Goal: Information Seeking & Learning: Learn about a topic

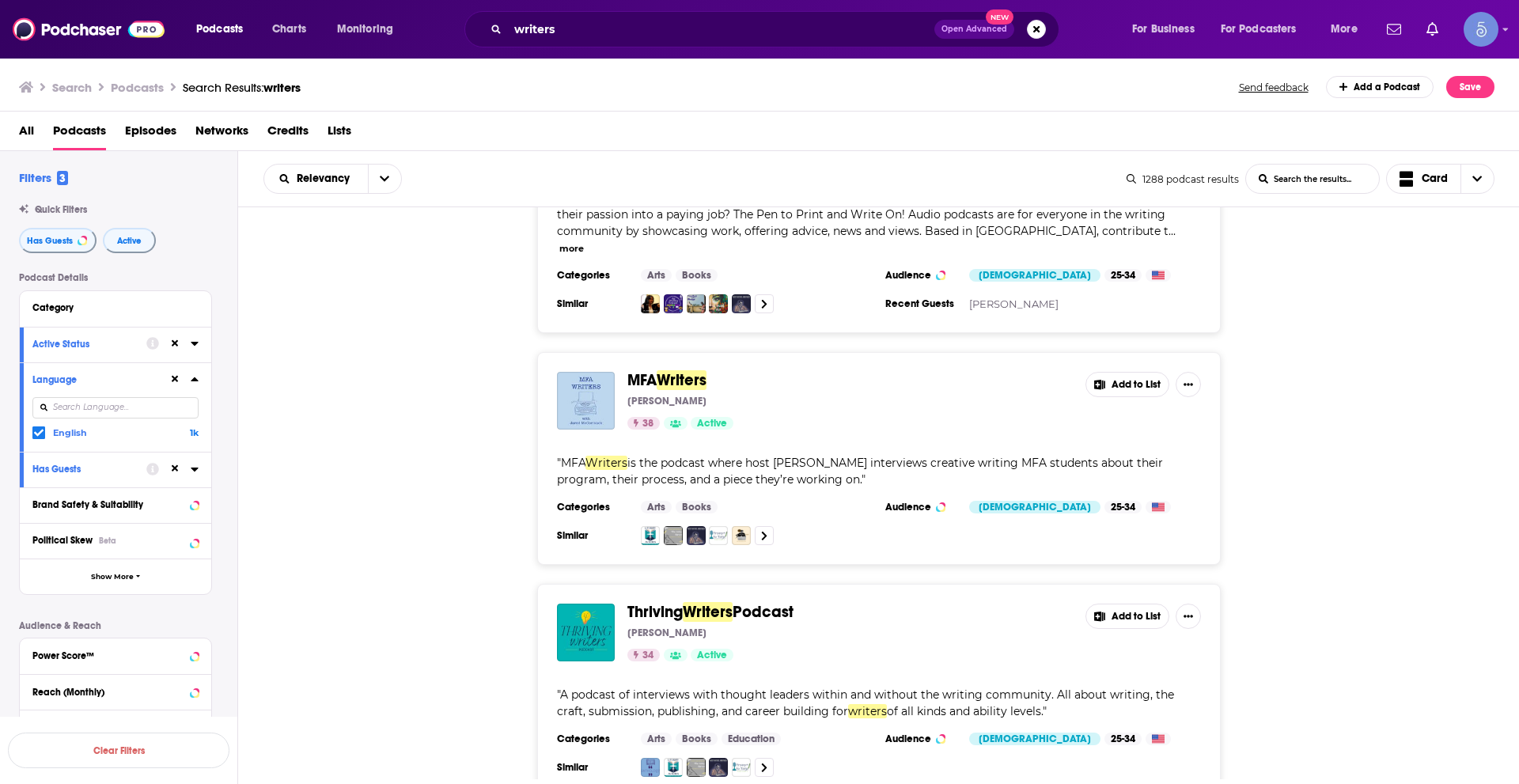
scroll to position [5634, 0]
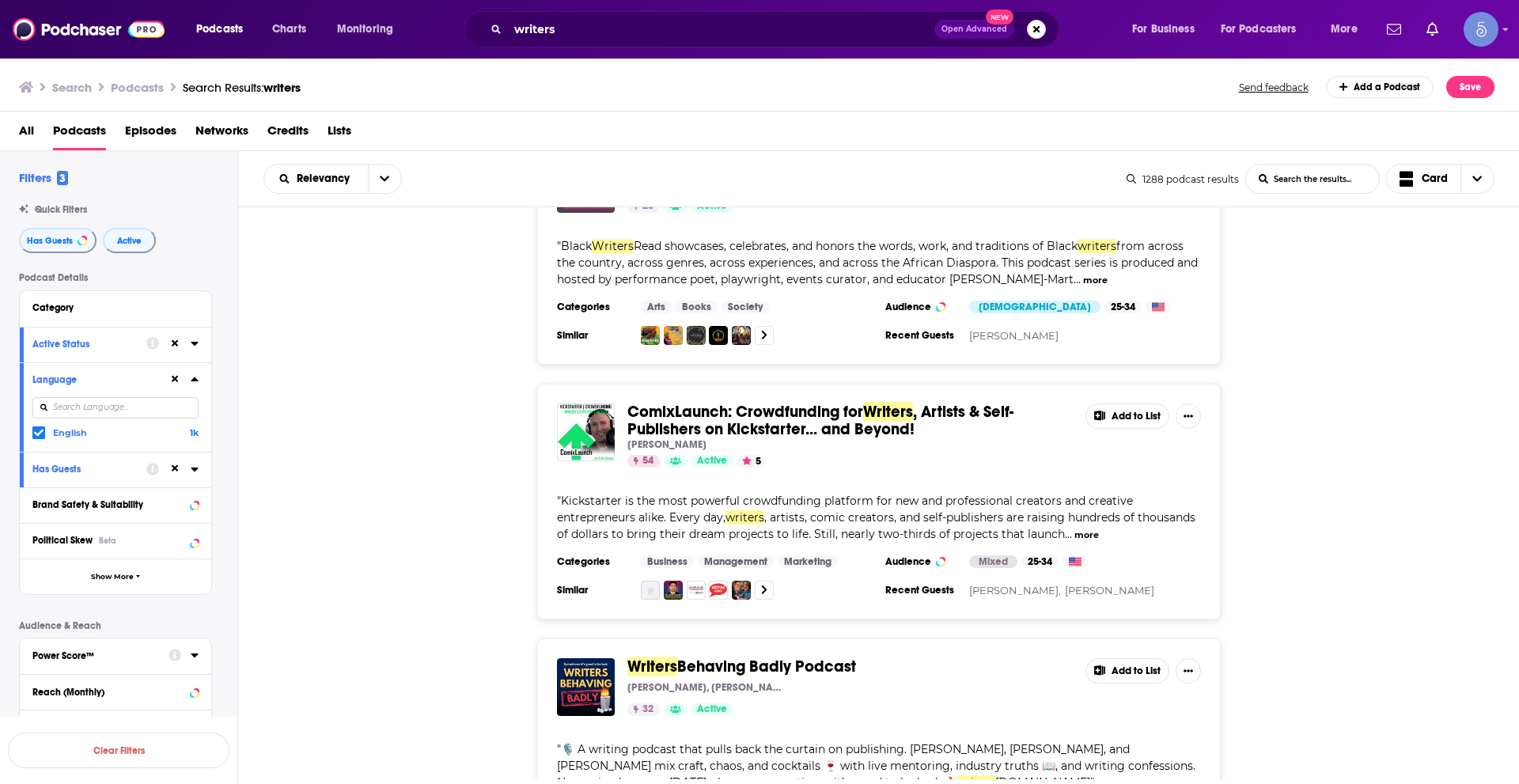
scroll to position [10457, 0]
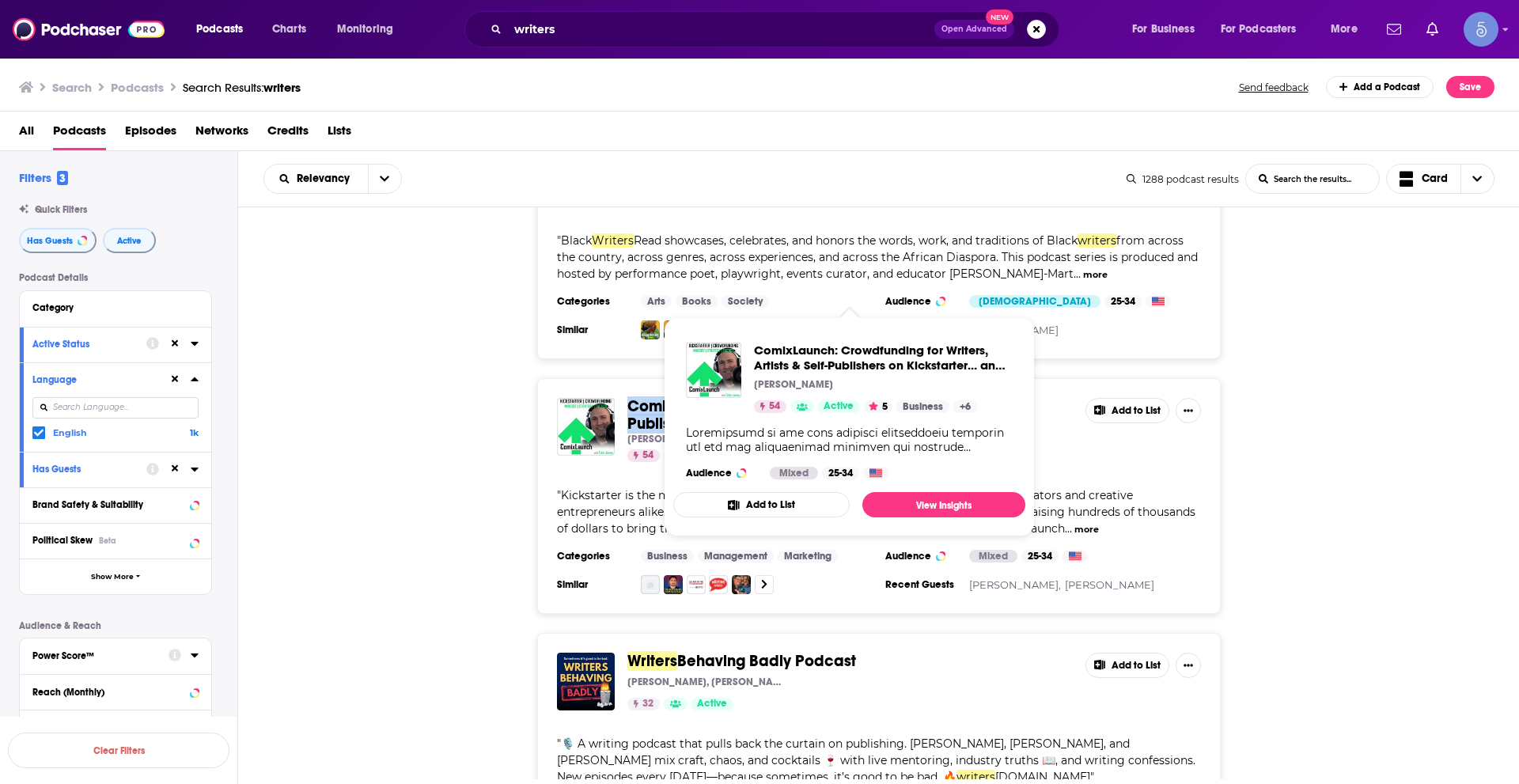
drag, startPoint x: 626, startPoint y: 263, endPoint x: 915, endPoint y: 284, distance: 289.8
click at [915, 378] on div "ComixLaunch: Crowdfunding for Writers , Artists & Self-Publishers on Kickstarte…" at bounding box center [879, 496] width 683 height 236
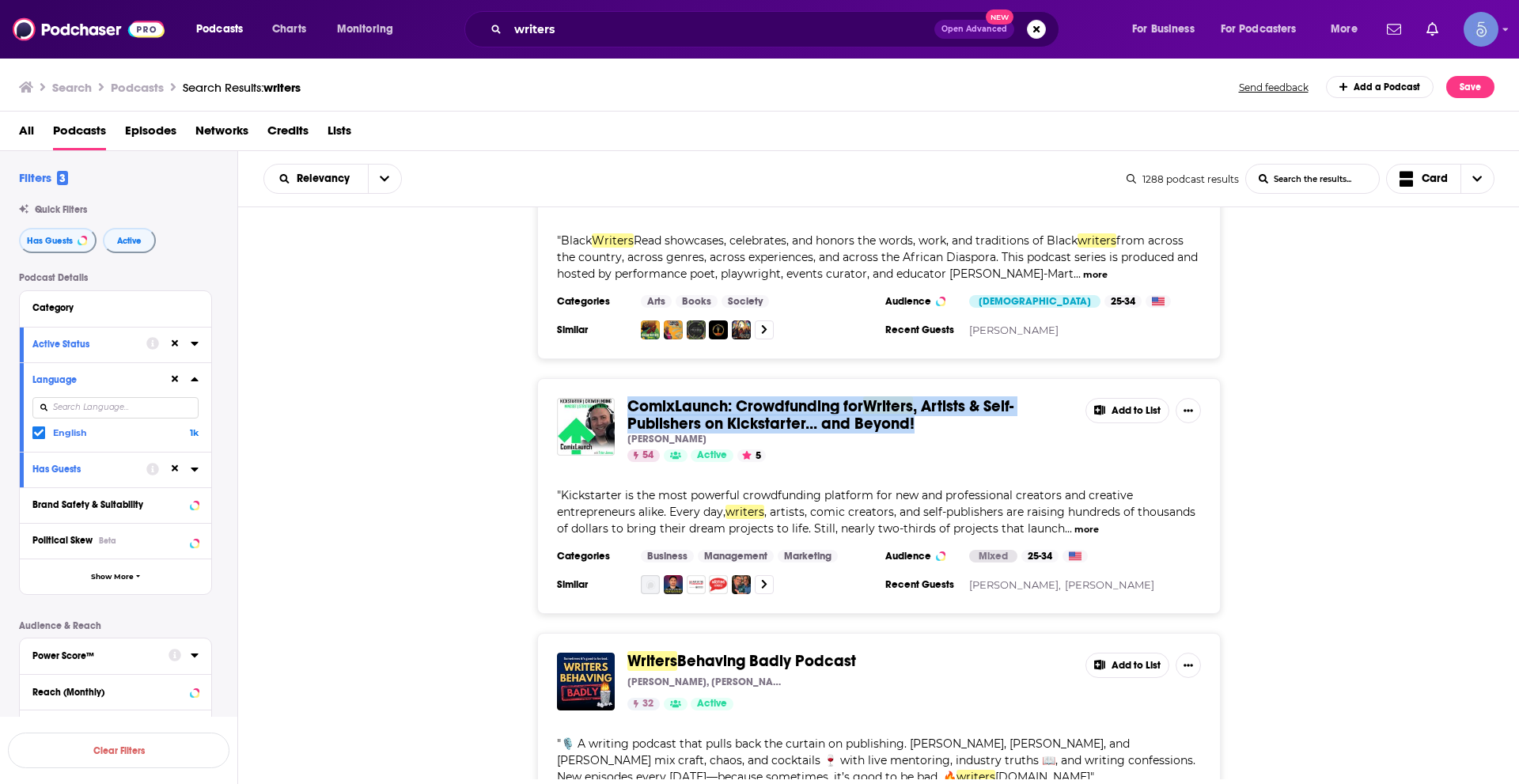
copy span "ComixLaunch: Crowdfunding for Writers , Artists & Self-Publishers on Kickstarte…"
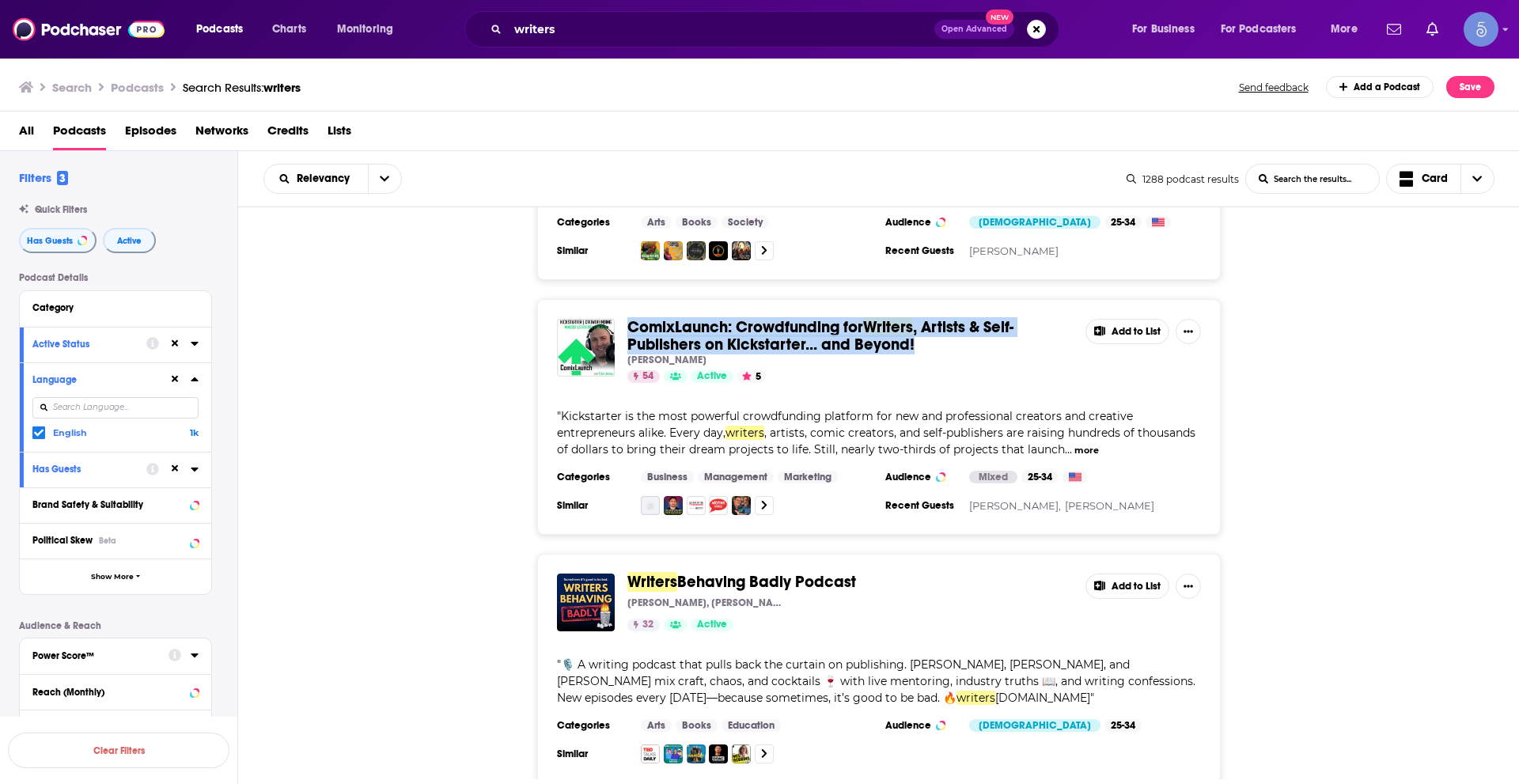
scroll to position [10615, 0]
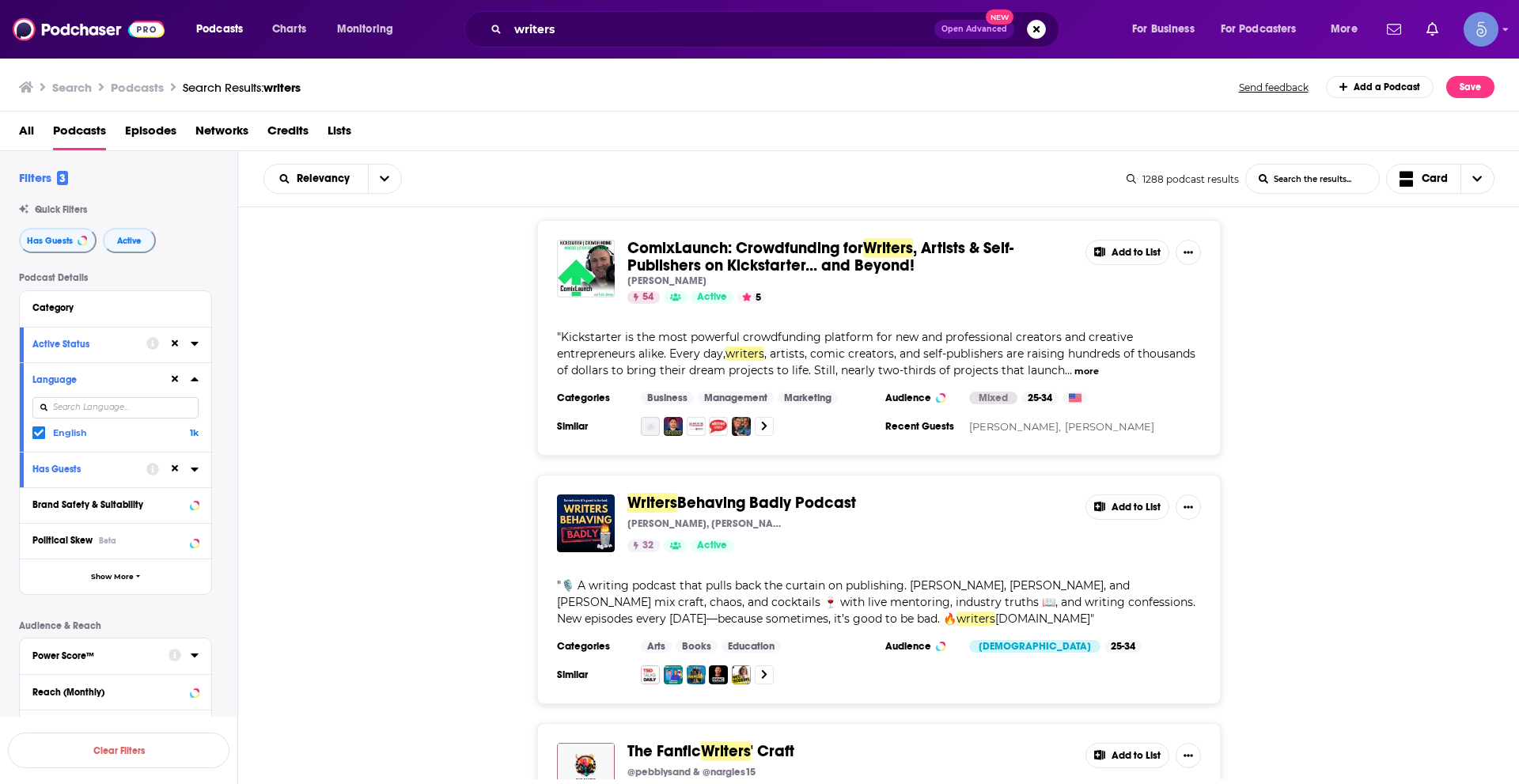
drag, startPoint x: 797, startPoint y: 373, endPoint x: 1300, endPoint y: 446, distance: 508.3
click at [1300, 474] on div "Writers Behaving Badly Podcast Lisa Ireland, Brooke Turnbull & Annie Bucknall 3…" at bounding box center [879, 589] width 1281 height 229
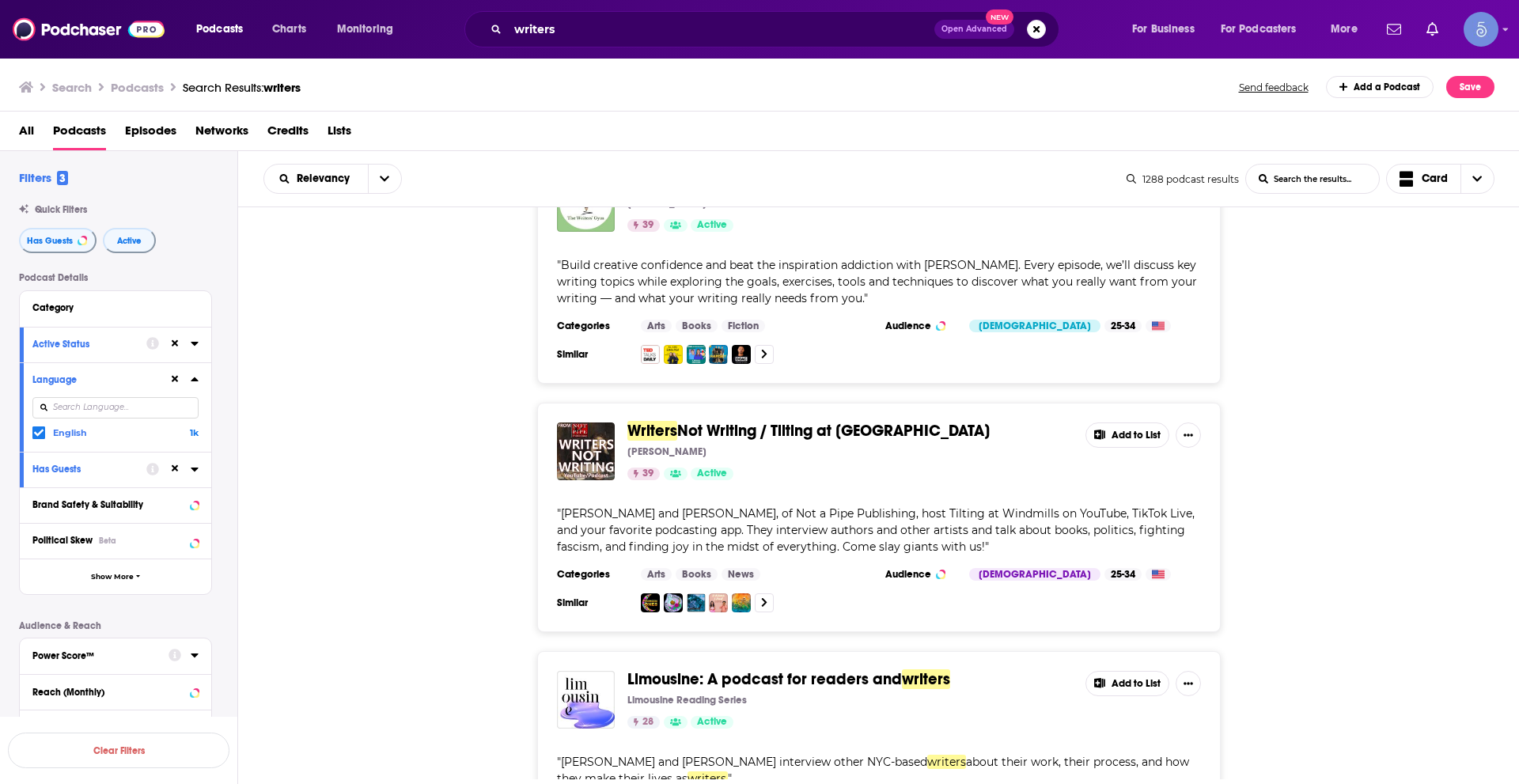
scroll to position [11723, 0]
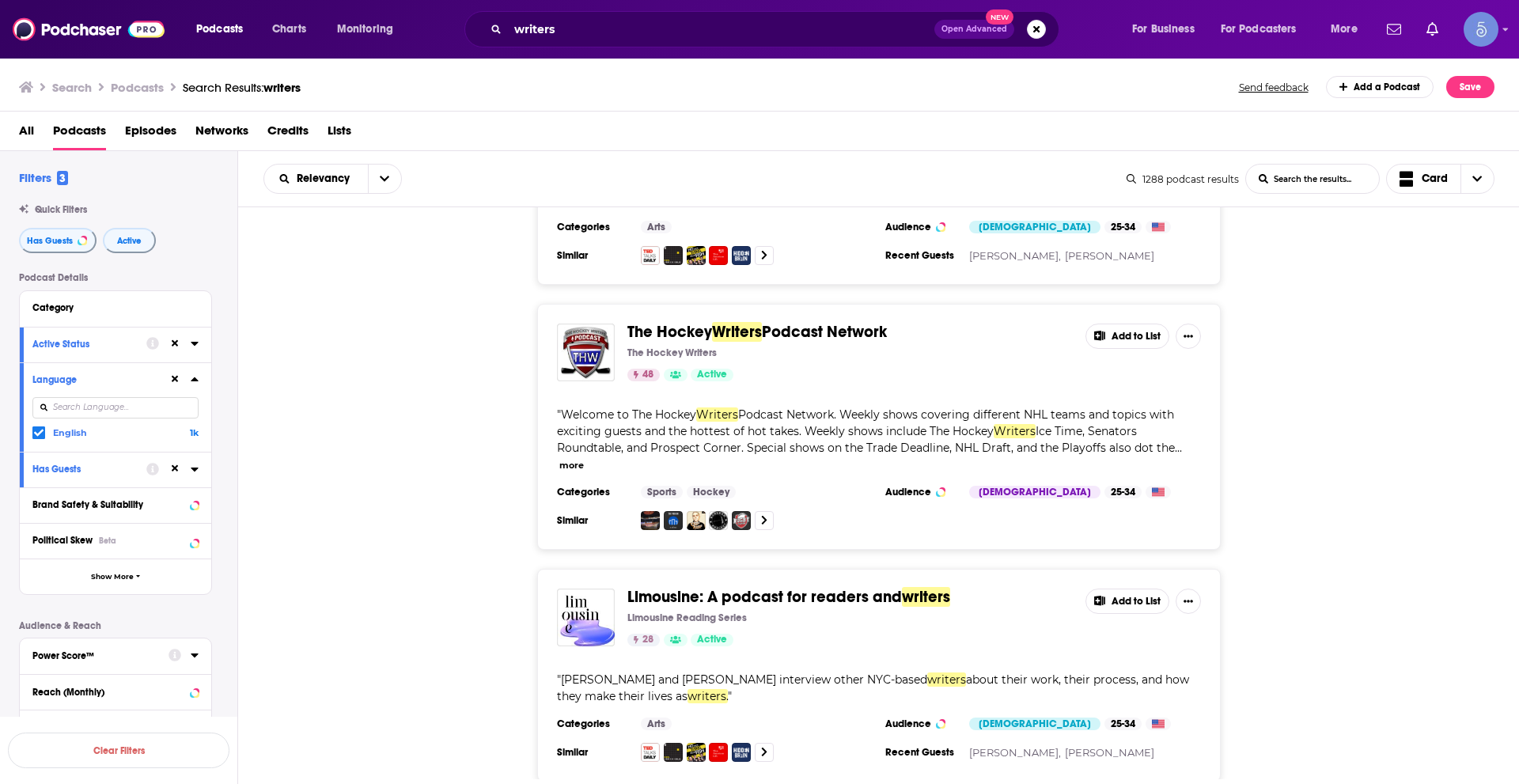
scroll to position [12513, 0]
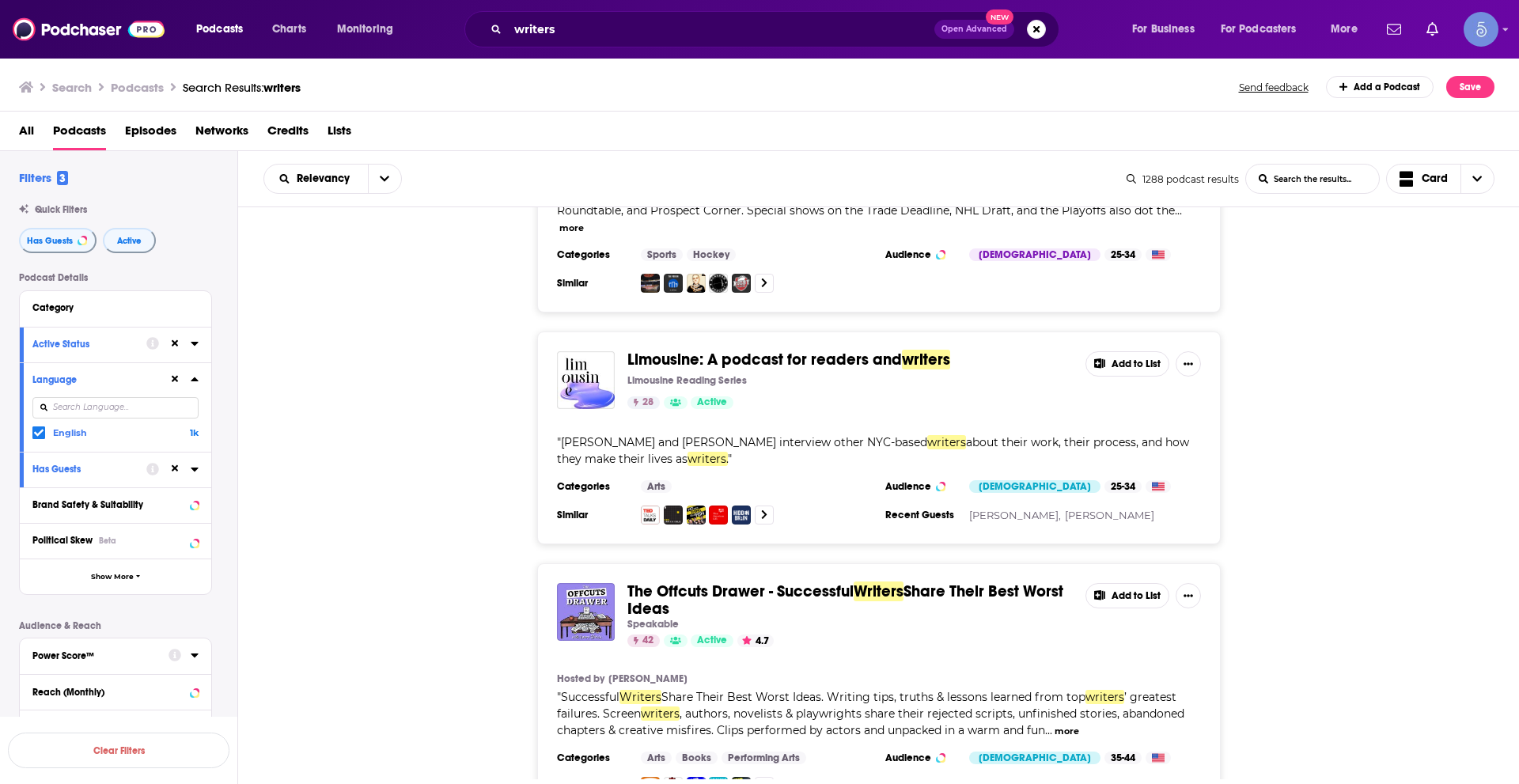
click at [1395, 563] on div "The Offcuts Drawer - Successful Writers Share Their Best Worst Ideas Speakable …" at bounding box center [879, 689] width 1281 height 252
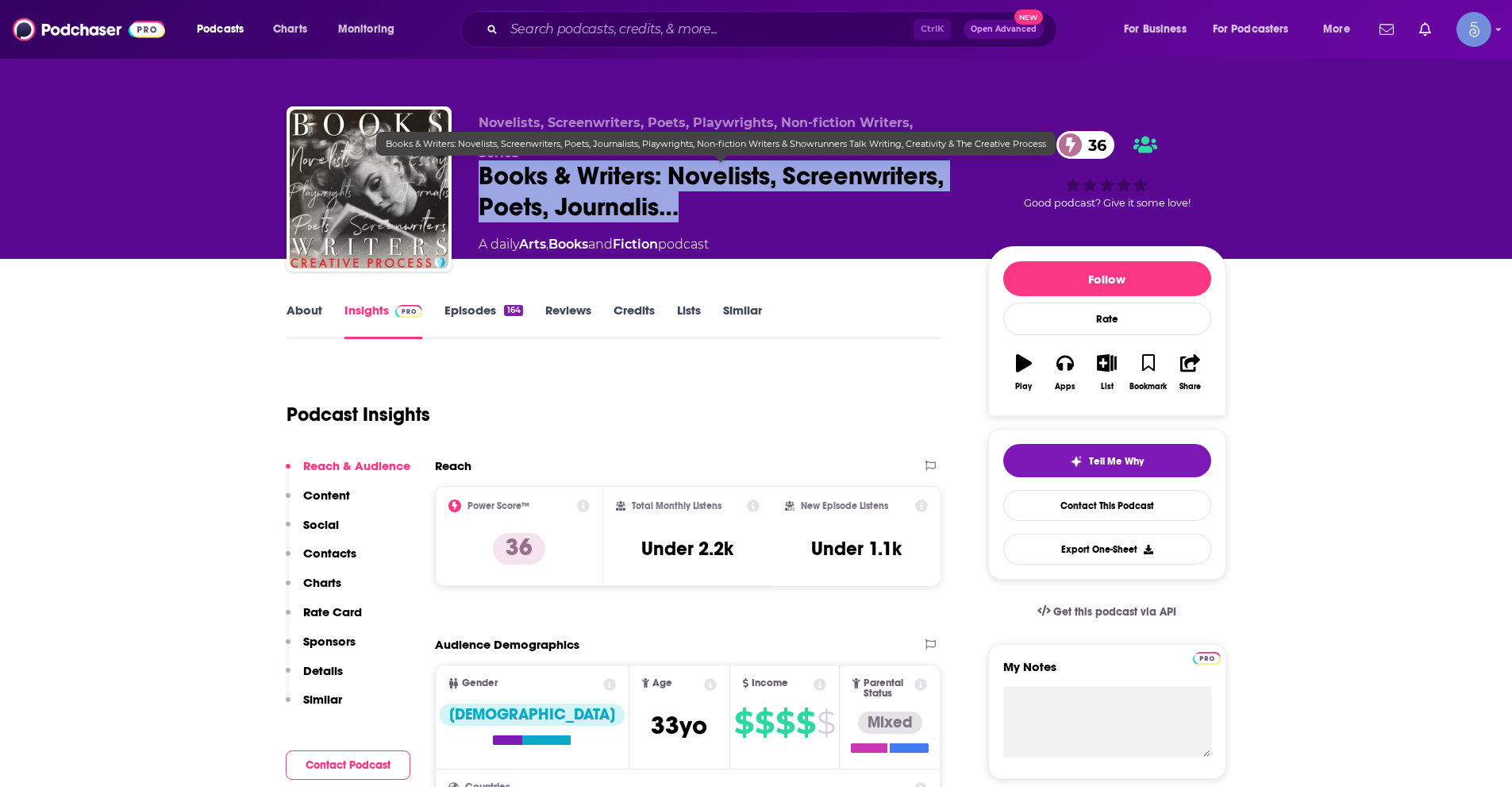
drag, startPoint x: 483, startPoint y: 169, endPoint x: 677, endPoint y: 212, distance: 198.7
click at [676, 211] on span "Books & Writers: Novelists, Screenwriters, Poets, Journalis…" at bounding box center [720, 191] width 484 height 62
copy h2 "Books & Writers: Novelists, Screenwriters, Poets, Journalis…"
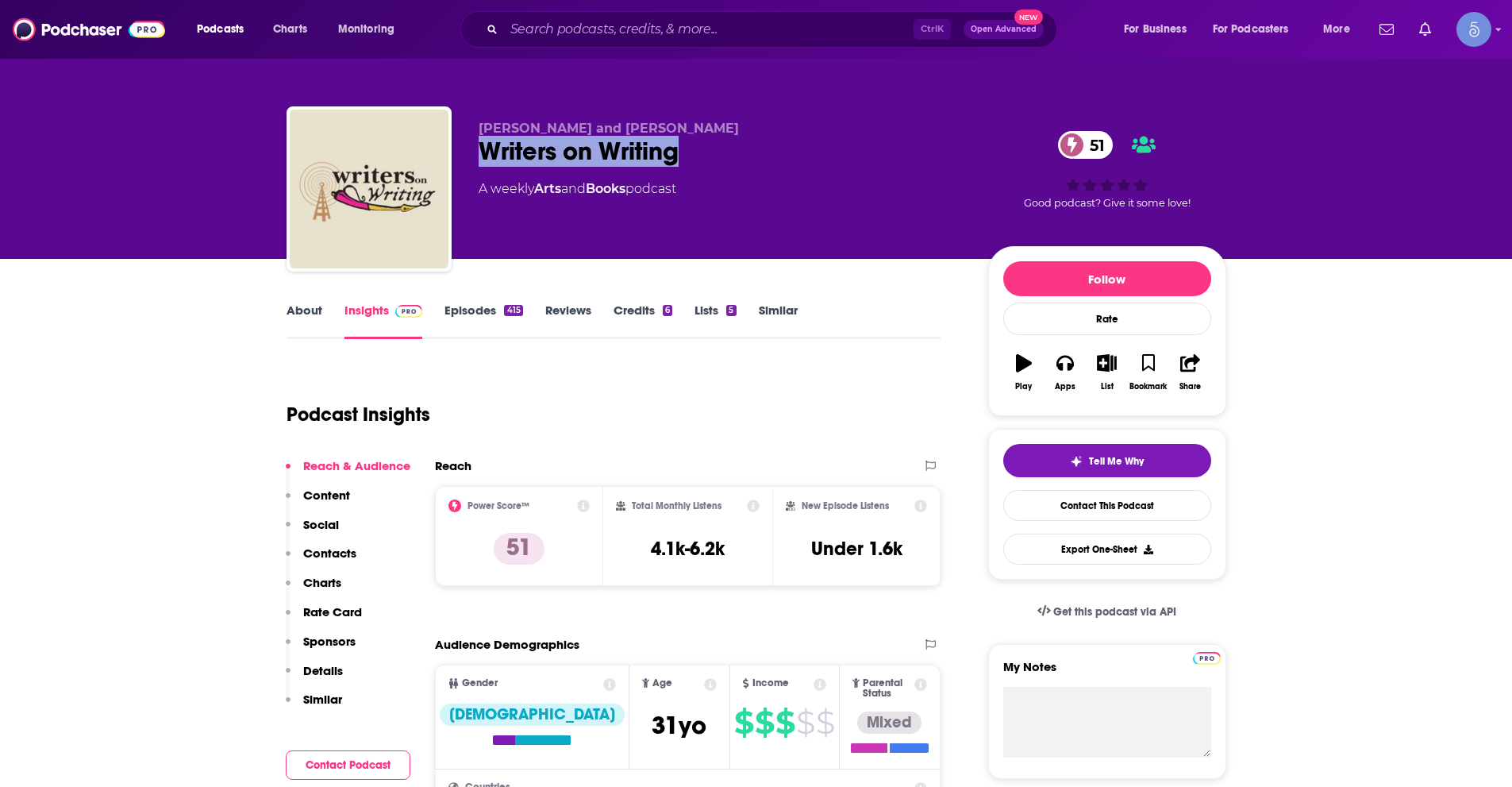
drag, startPoint x: 687, startPoint y: 149, endPoint x: 474, endPoint y: 140, distance: 213.2
click at [474, 140] on div "Barbara DeMarco-Barrett and Marrie Stone Writers on Writing 51 A weekly Arts an…" at bounding box center [756, 192] width 940 height 171
copy h2 "Writers on Writing"
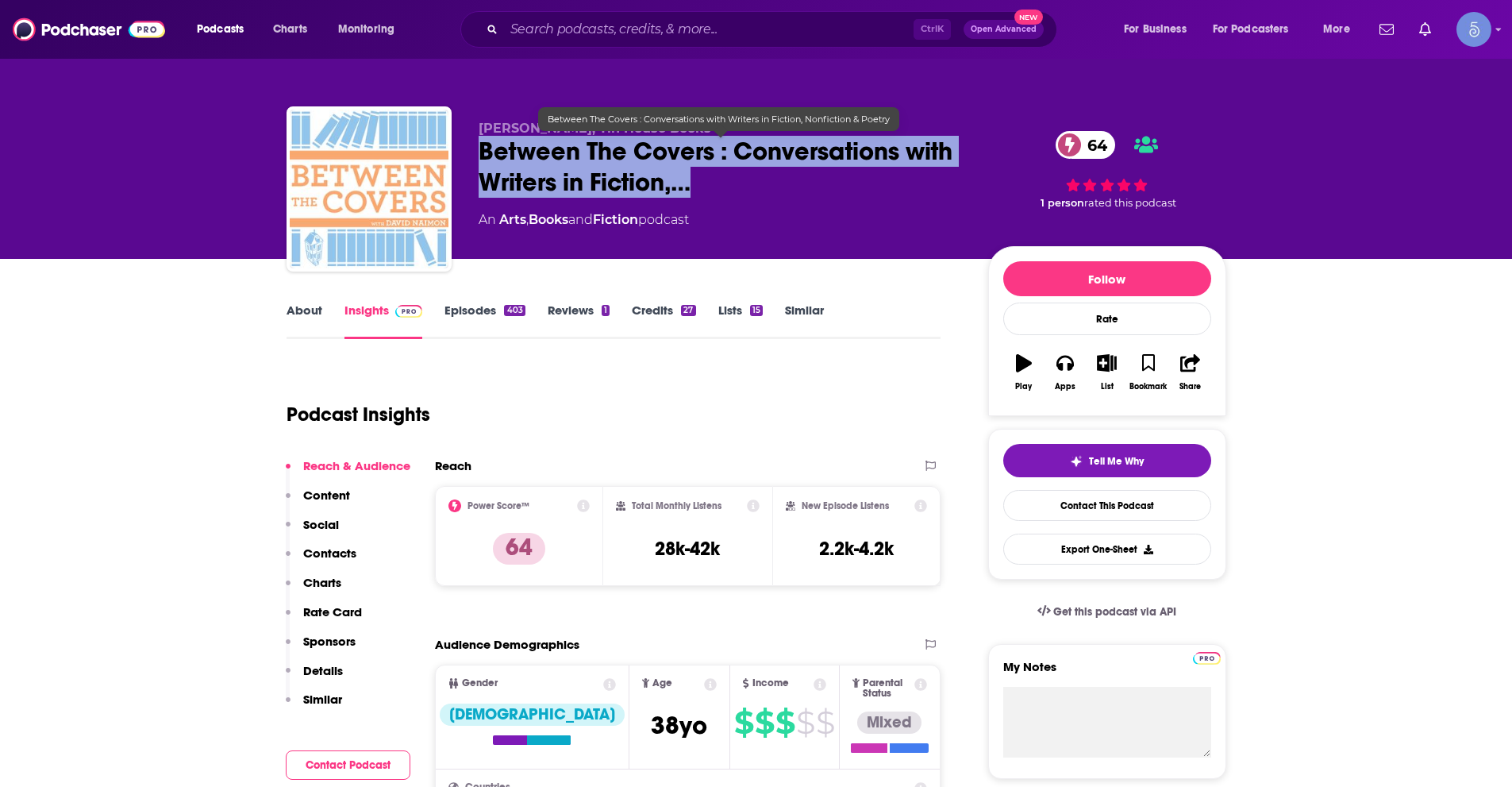
drag, startPoint x: 473, startPoint y: 142, endPoint x: 700, endPoint y: 192, distance: 232.4
click at [700, 192] on div "David Naimon, Tin House Books Between The Covers : Conversations with Writers i…" at bounding box center [756, 192] width 940 height 171
copy h2 "Between The Covers : Conversations with Writers in Fiction,…"
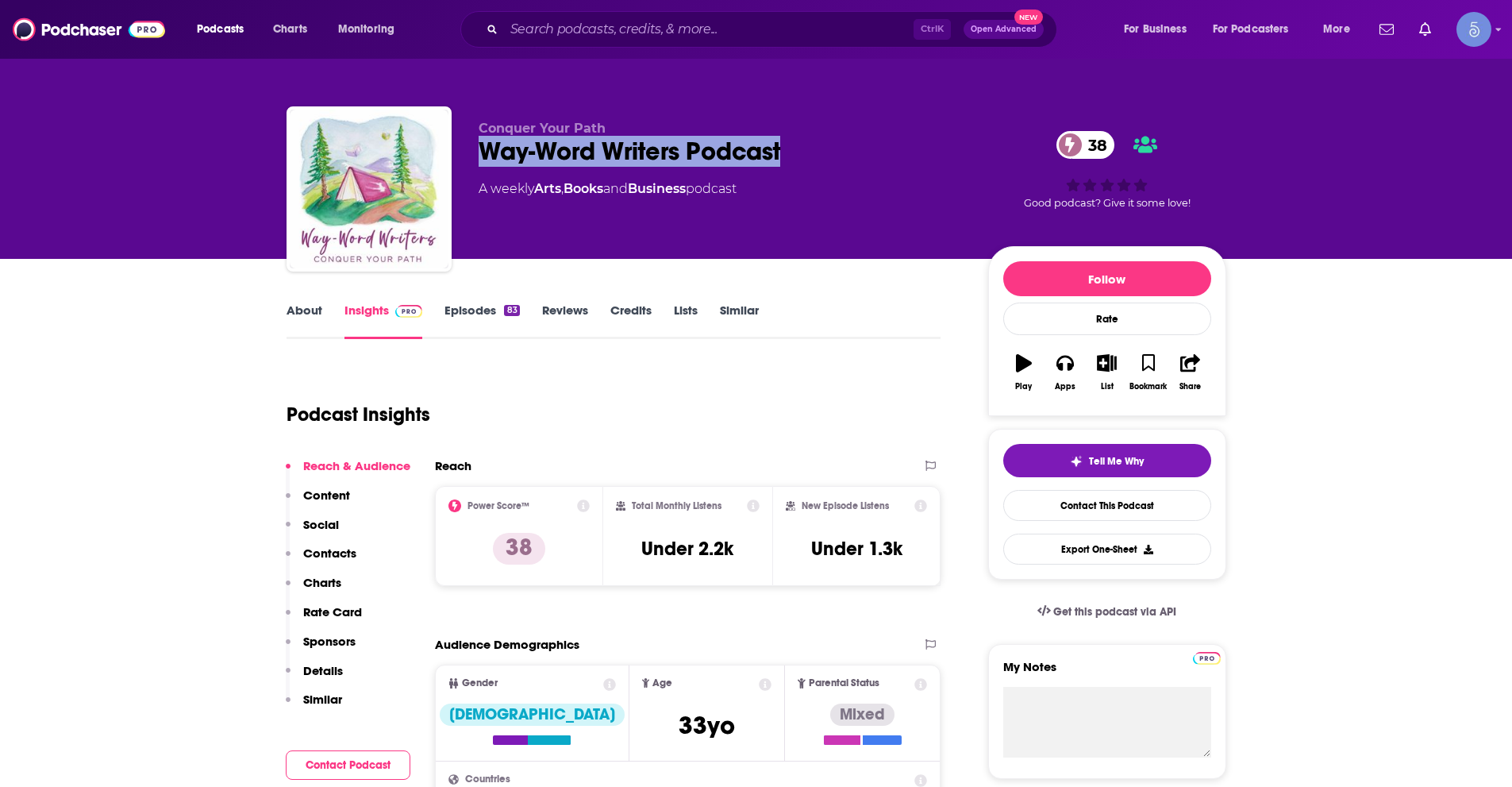
drag, startPoint x: 548, startPoint y: 156, endPoint x: 789, endPoint y: 150, distance: 241.1
click at [789, 150] on div "Way-Word Writers Podcast 38" at bounding box center [720, 151] width 484 height 31
copy h2 "Way-Word Writers Podcast"
click at [303, 310] on link "About" at bounding box center [305, 320] width 36 height 37
click at [301, 309] on link "About" at bounding box center [305, 320] width 36 height 37
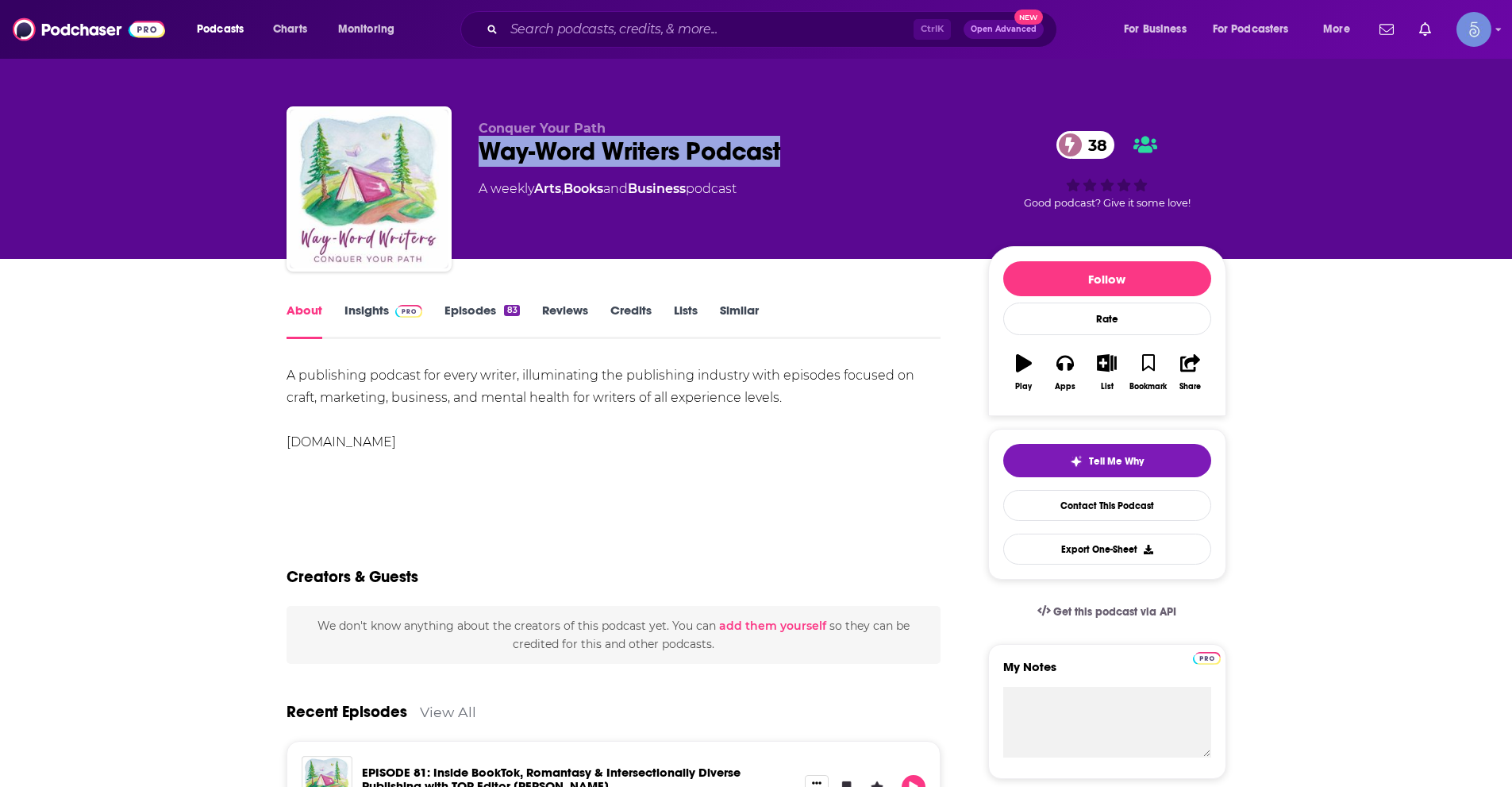
drag, startPoint x: 482, startPoint y: 156, endPoint x: 976, endPoint y: 271, distance: 507.2
click at [811, 157] on div "Way-Word Writers Podcast 38" at bounding box center [720, 151] width 484 height 31
copy h1 "Way-Word Writers Podcast"
click at [389, 309] on span at bounding box center [406, 309] width 34 height 15
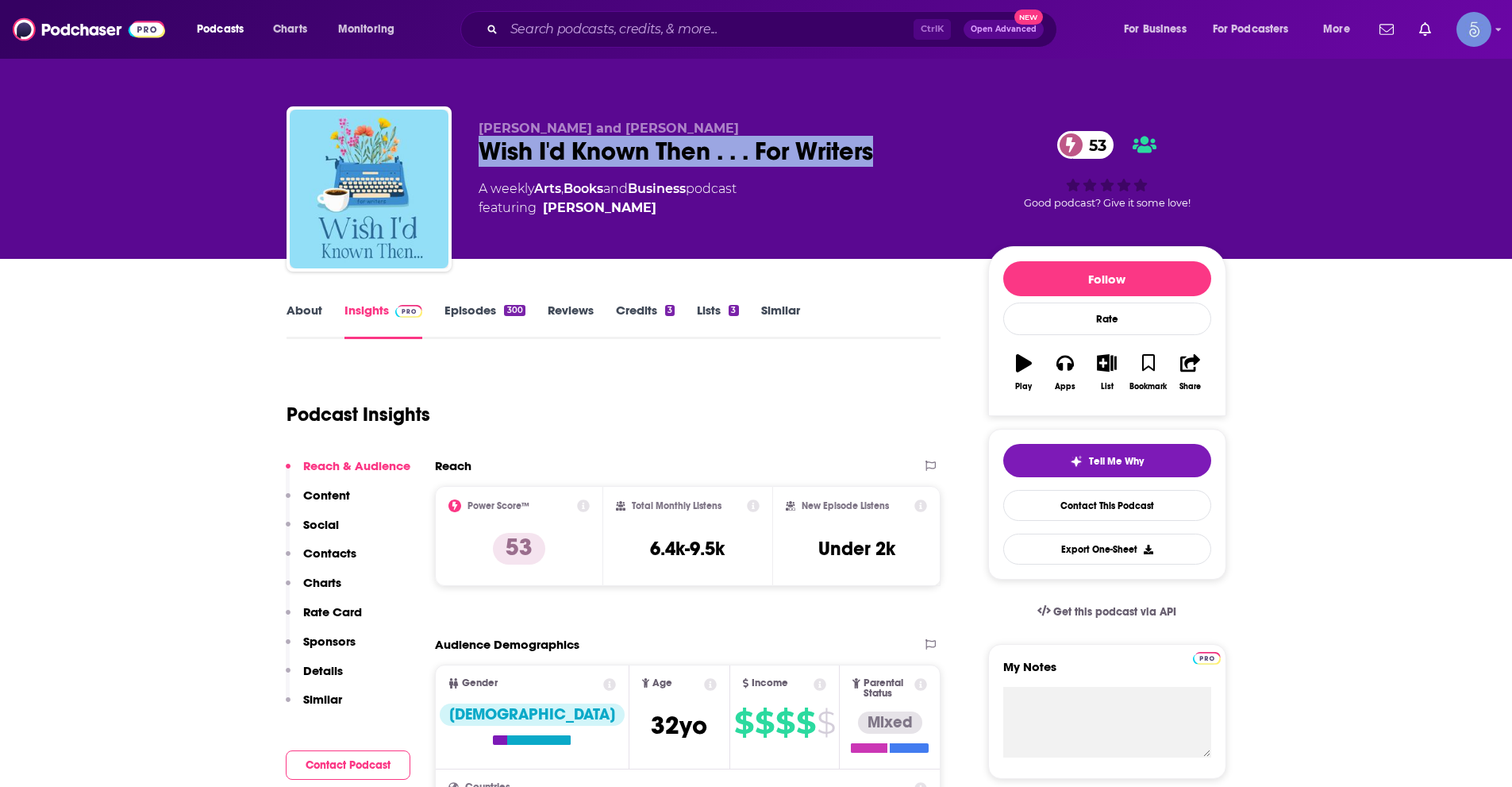
drag, startPoint x: 478, startPoint y: 144, endPoint x: 880, endPoint y: 137, distance: 402.1
click at [880, 137] on div "Wish I'd Known Then . . . For Writers 53" at bounding box center [720, 151] width 484 height 31
copy h2 "Wish I'd Known Then . . . For Writers"
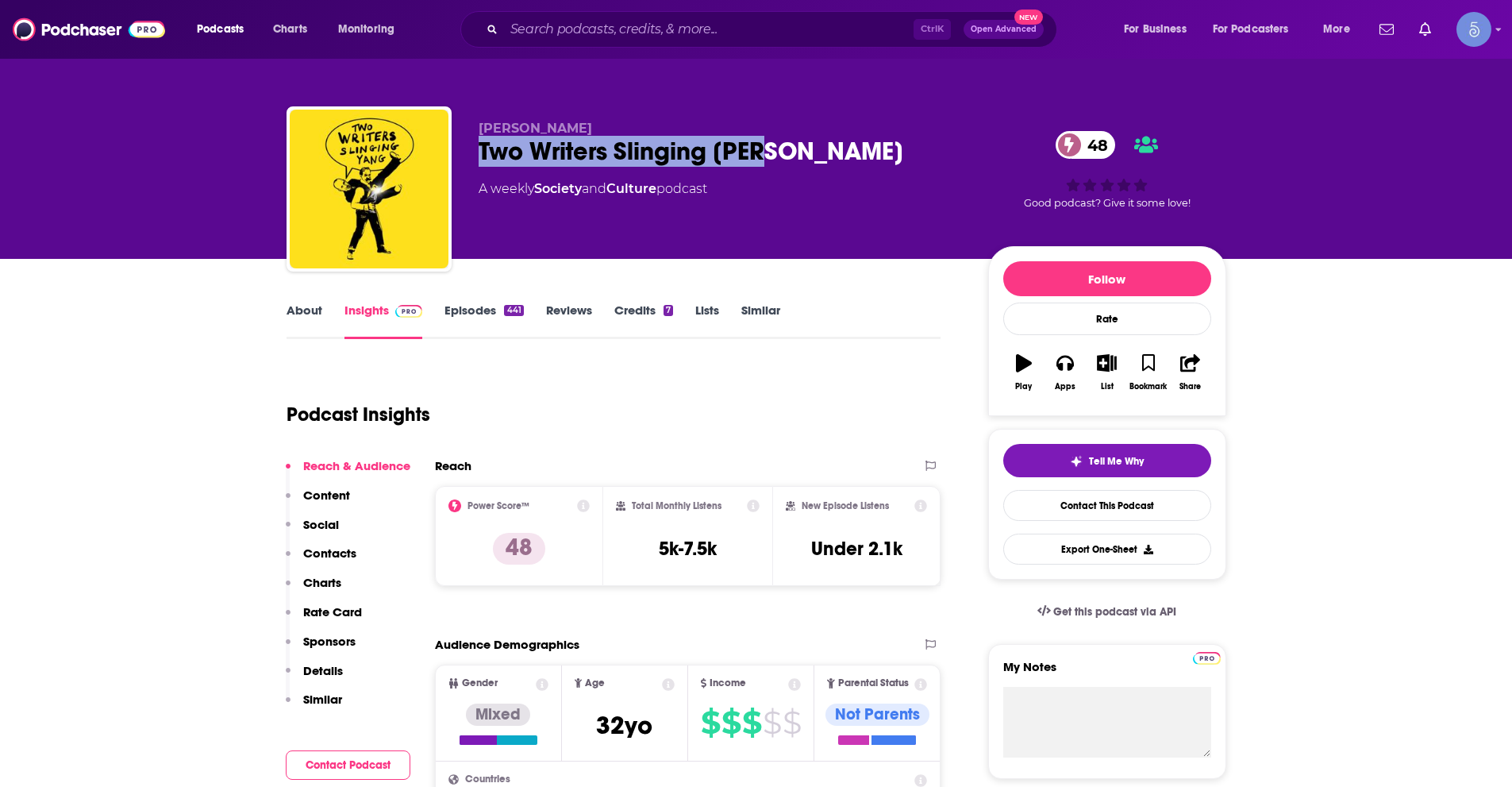
drag, startPoint x: 481, startPoint y: 152, endPoint x: 773, endPoint y: 137, distance: 292.4
click at [773, 137] on div "Two Writers Slinging [PERSON_NAME] 48" at bounding box center [720, 151] width 484 height 31
copy h2 "Two Writers Slinging [PERSON_NAME]"
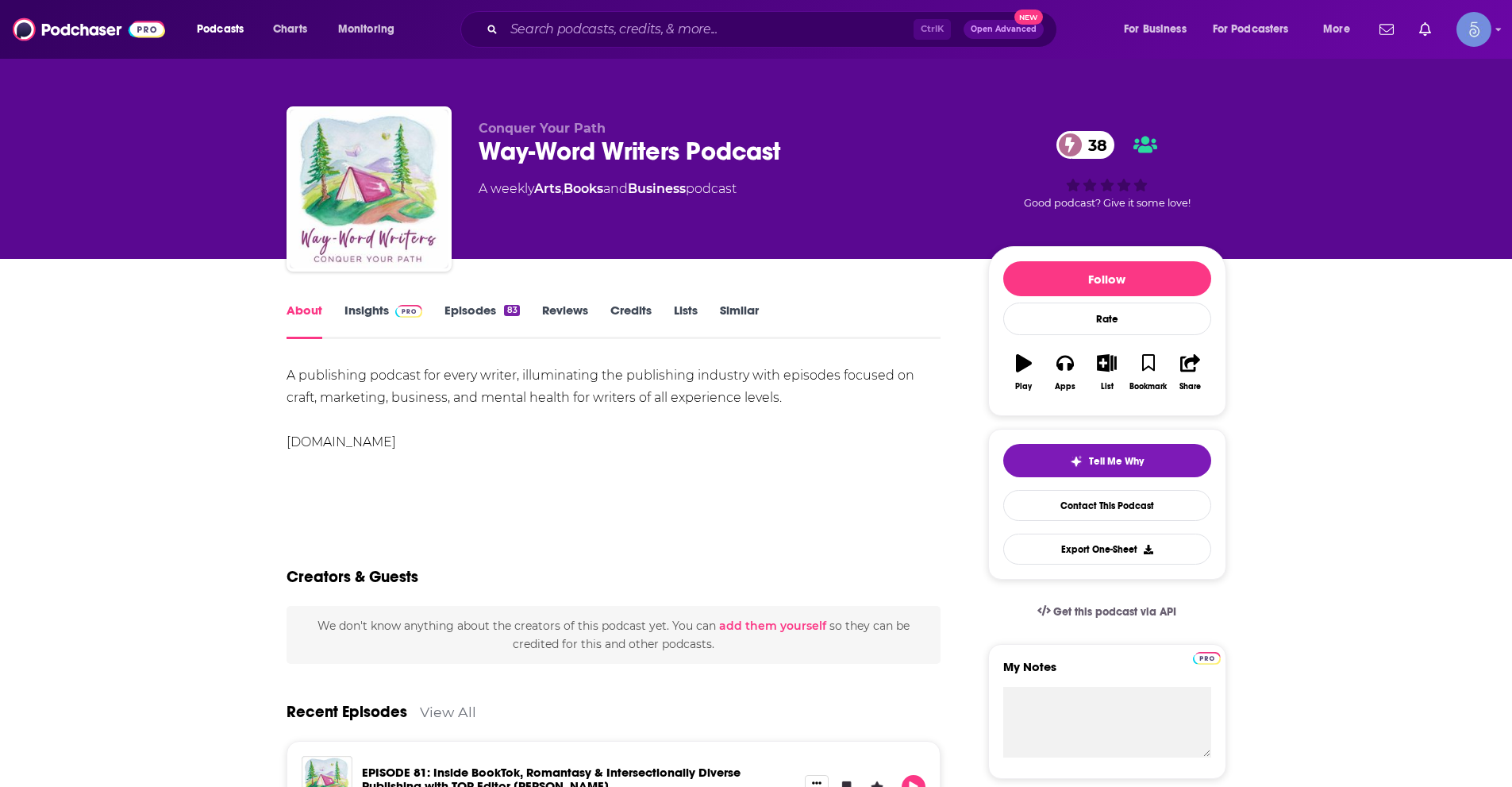
click at [376, 307] on link "Insights" at bounding box center [384, 320] width 78 height 37
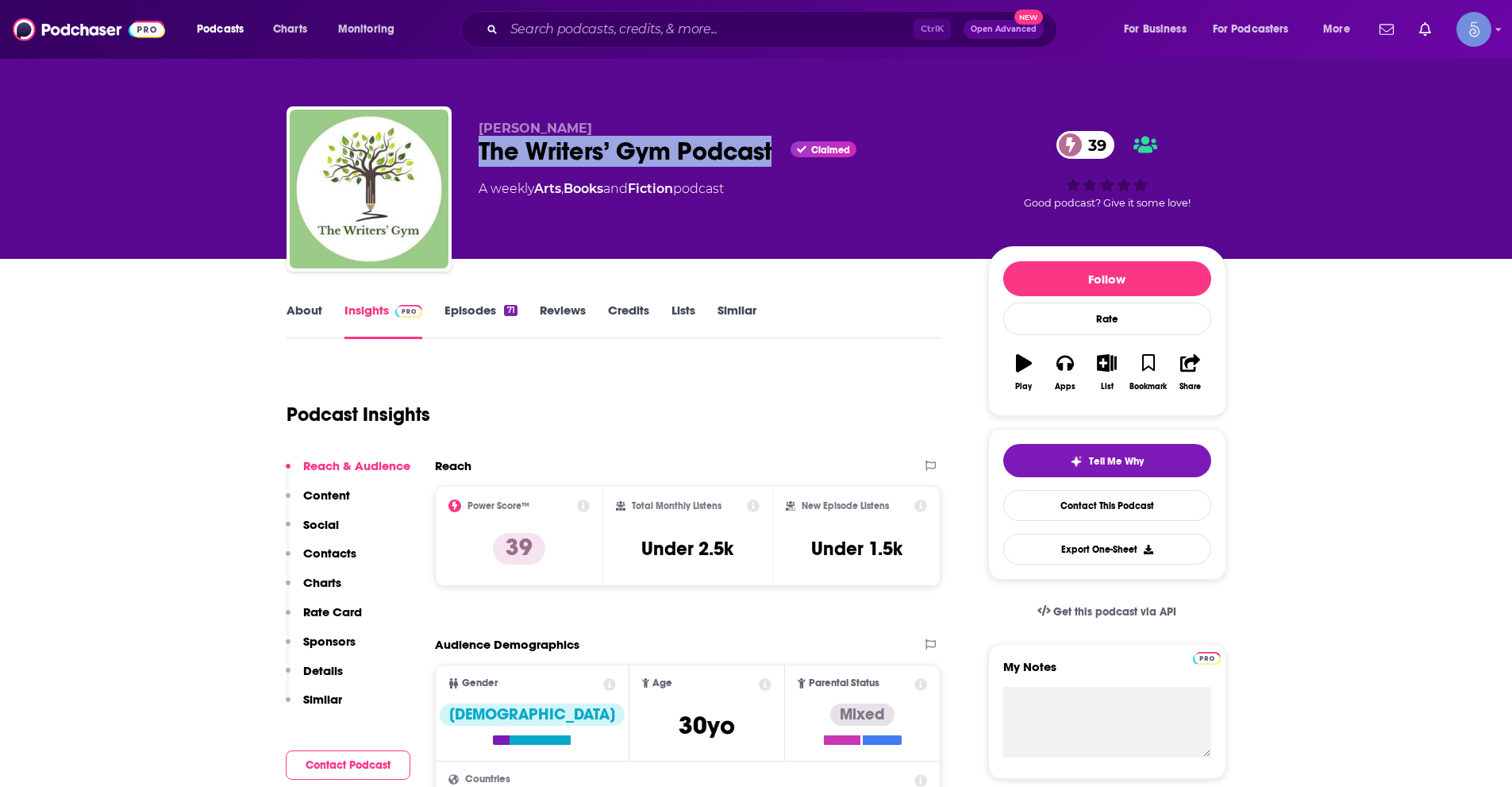
drag, startPoint x: 473, startPoint y: 150, endPoint x: 776, endPoint y: 160, distance: 303.2
click at [776, 160] on div "Dr Rachel Knightley The Writers’ Gym Podcast Claimed 39 A weekly Arts , Books a…" at bounding box center [756, 192] width 940 height 171
copy h2 "The Writers’ Gym Podcast"
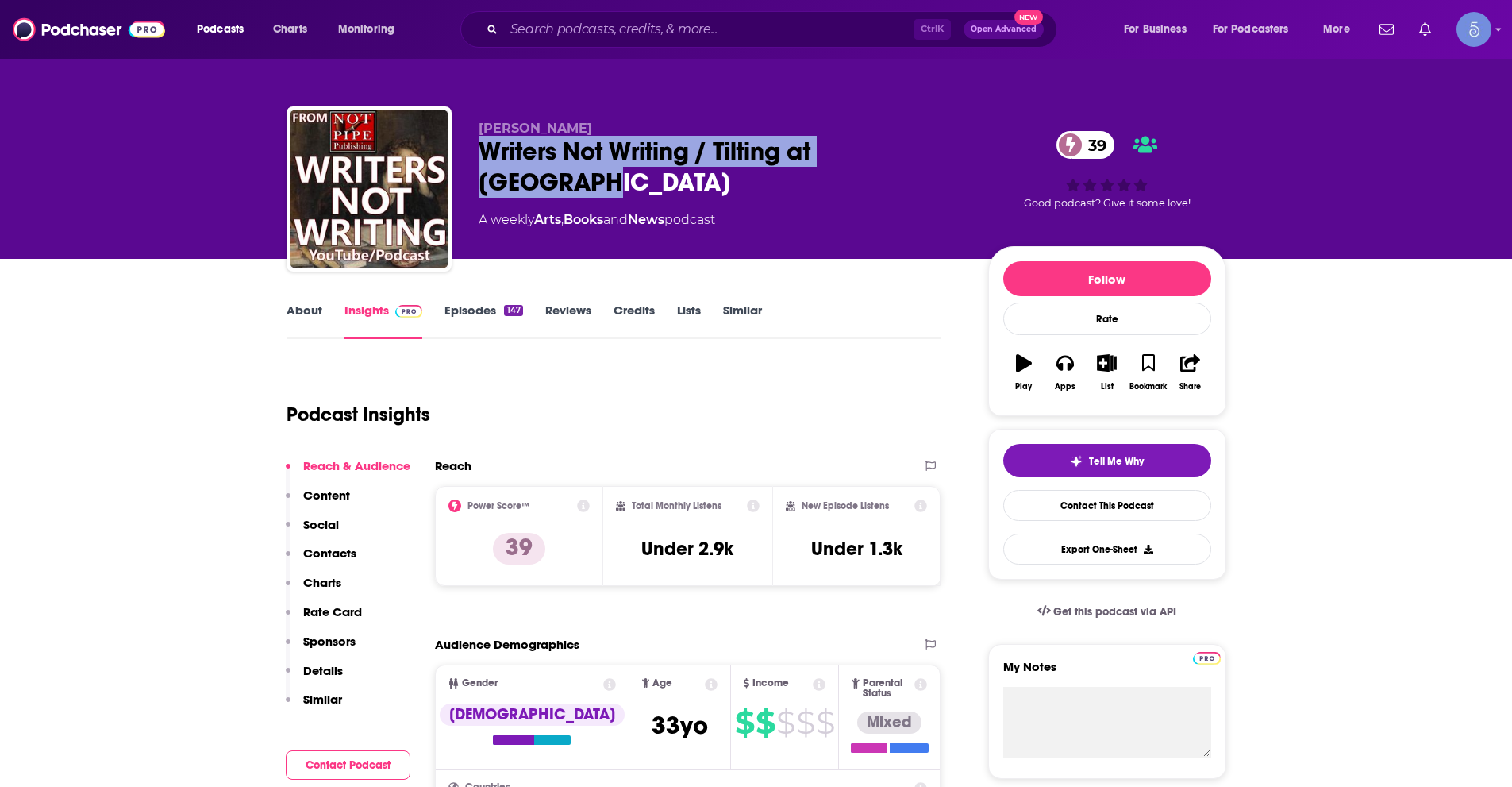
drag, startPoint x: 478, startPoint y: 152, endPoint x: 959, endPoint y: 145, distance: 481.1
click at [959, 145] on div "Writers Not Writing / Tilting at Windmills 39" at bounding box center [720, 167] width 484 height 62
copy h2 "Writers Not Writing / Tilting at [GEOGRAPHIC_DATA]"
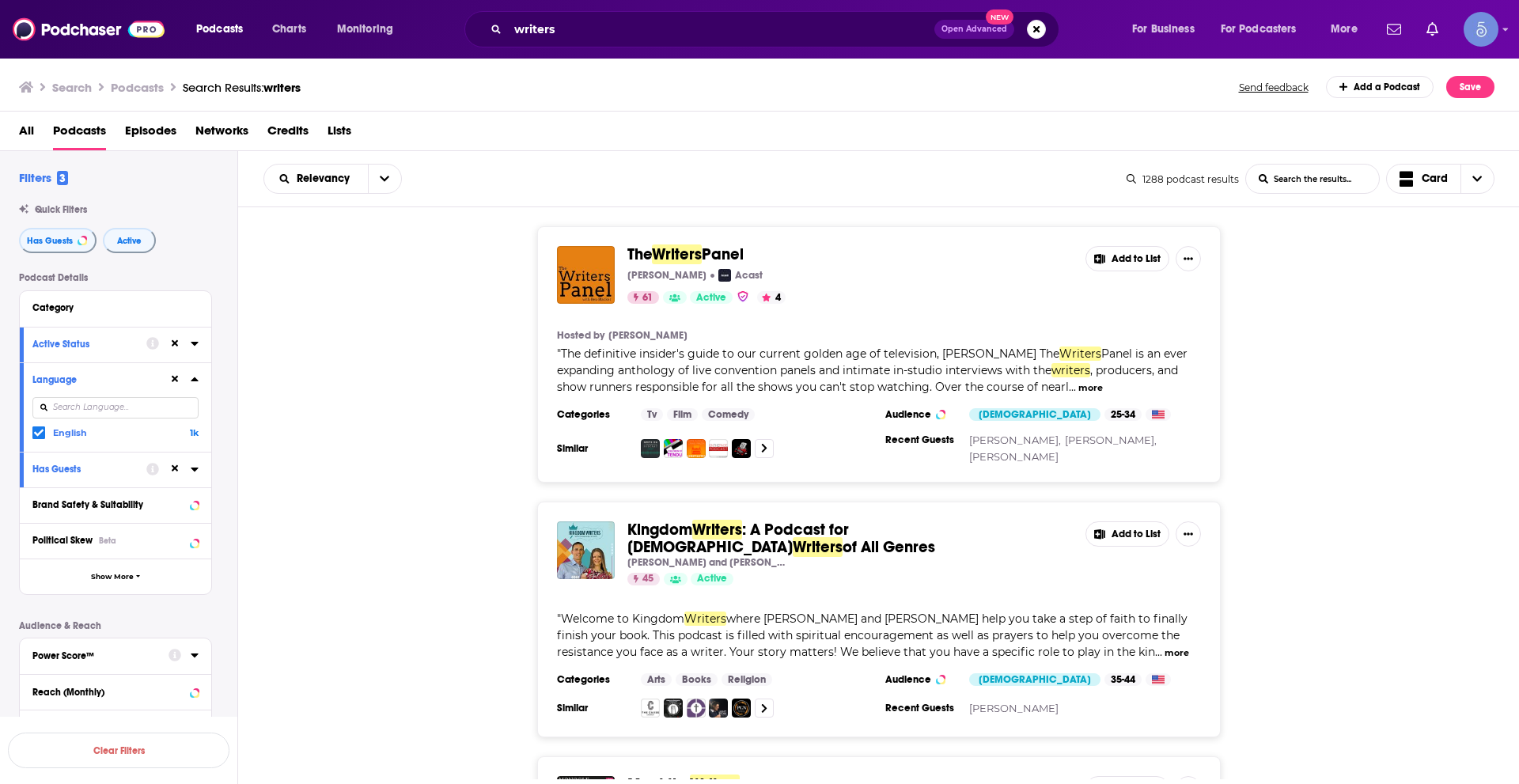
scroll to position [12513, 0]
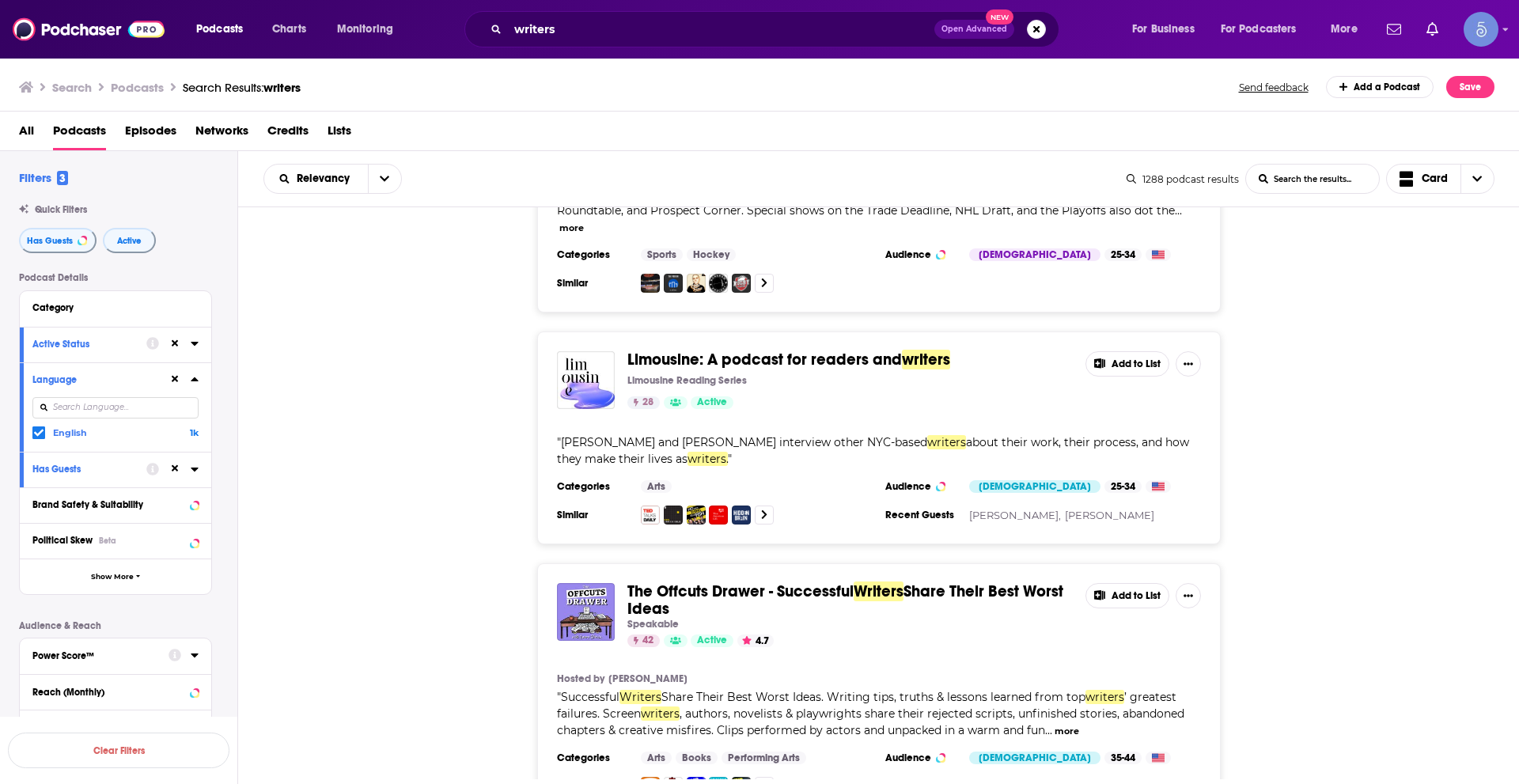
click at [1323, 563] on div "The Offcuts Drawer - Successful Writers Share Their Best Worst Ideas Speakable …" at bounding box center [879, 689] width 1281 height 252
click at [1307, 577] on div "The Offcuts Drawer - Successful Writers Share Their Best Worst Ideas Speakable …" at bounding box center [879, 689] width 1281 height 252
click at [1408, 563] on div "The Offcuts Drawer - Successful Writers Share Their Best Worst Ideas Speakable …" at bounding box center [879, 689] width 1281 height 252
